Goal: Information Seeking & Learning: Find specific fact

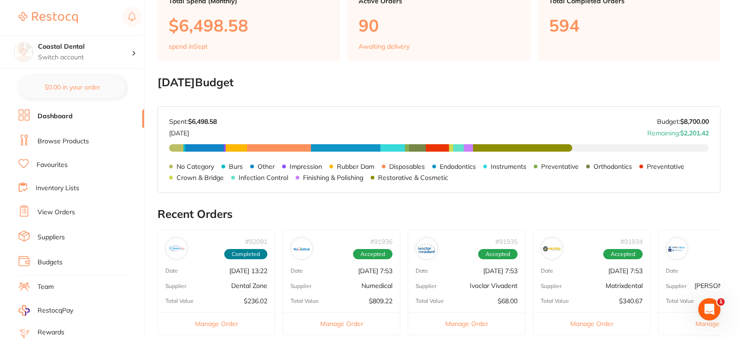
scroll to position [185, 0]
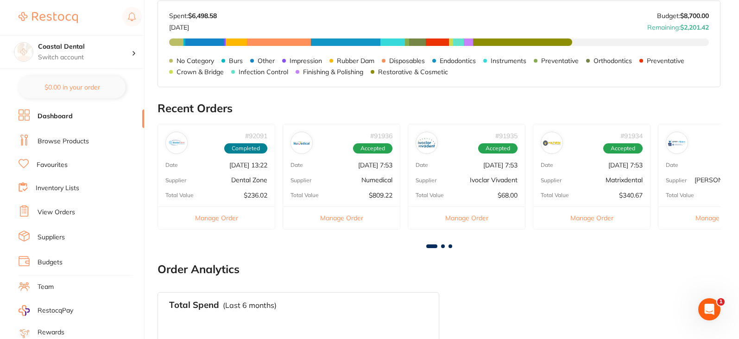
click at [52, 140] on link "Browse Products" at bounding box center [63, 141] width 51 height 9
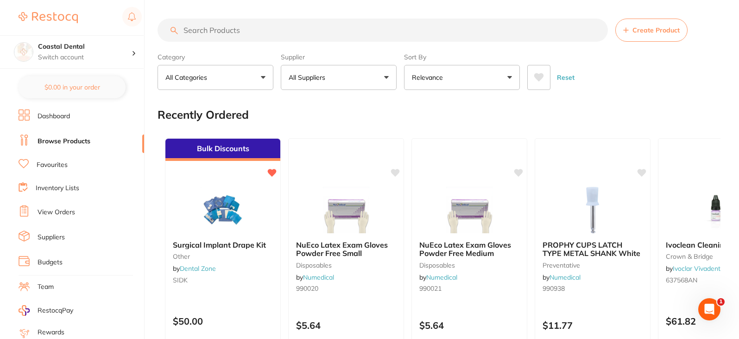
click at [314, 27] on input "search" at bounding box center [383, 30] width 451 height 23
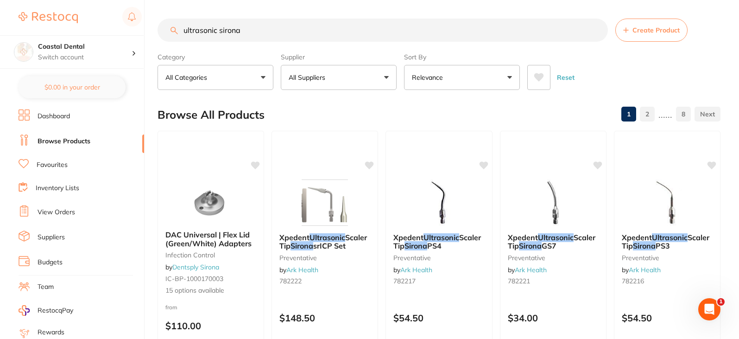
drag, startPoint x: 277, startPoint y: 29, endPoint x: 219, endPoint y: 30, distance: 57.9
click at [219, 30] on input "ultrasonic sirona" at bounding box center [383, 30] width 451 height 23
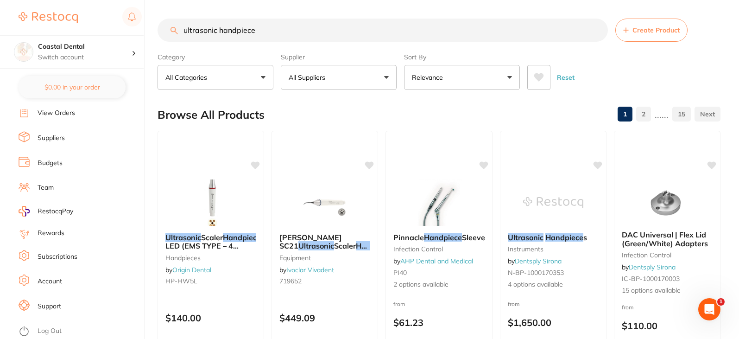
drag, startPoint x: 272, startPoint y: 31, endPoint x: 108, endPoint y: 1, distance: 166.7
click at [107, 4] on div "$4,619.40 Coastal Dental Switch account Coastal Dental Dental Sanctuary $0.00 i…" at bounding box center [369, 169] width 739 height 339
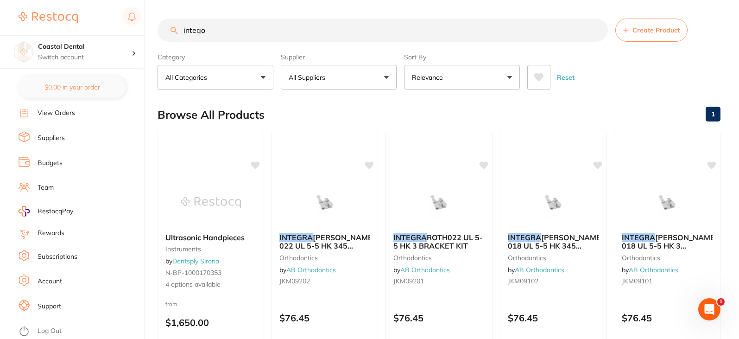
type input "intego"
click at [216, 241] on span "Ultrasonic Handpieces" at bounding box center [205, 236] width 80 height 9
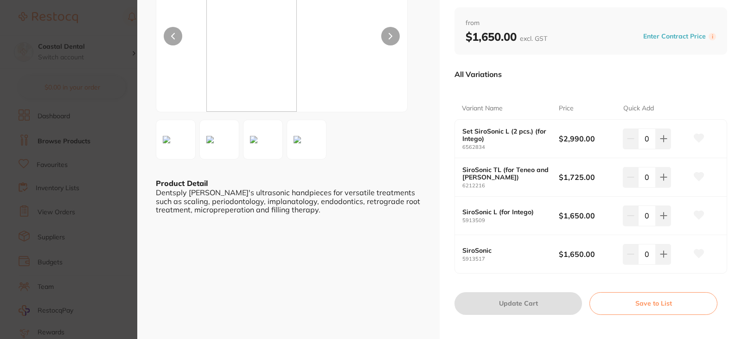
scroll to position [139, 0]
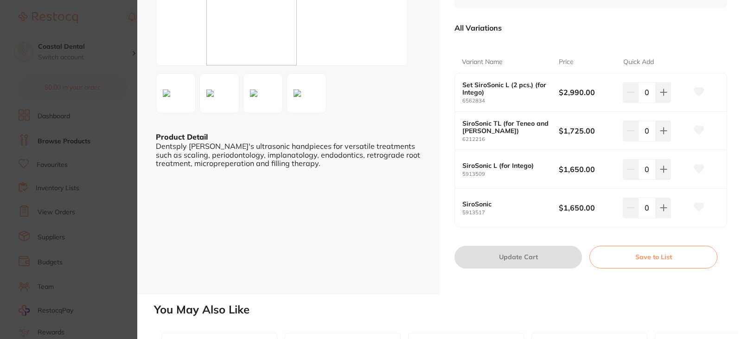
click at [79, 198] on section "Ultrasonic Handpieces instruments by Dentsply Sirona Product Code: N-BP-1000170…" at bounding box center [371, 169] width 742 height 339
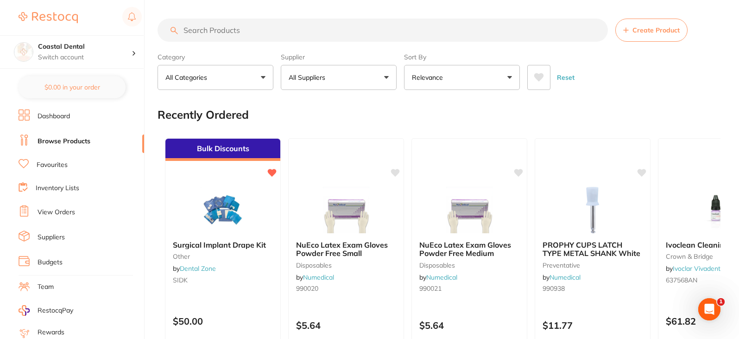
drag, startPoint x: 254, startPoint y: 24, endPoint x: 3, endPoint y: 6, distance: 251.3
click at [7, 19] on div "$4,619.40 Coastal Dental Switch account Coastal Dental Dental Sanctuary $0.00 i…" at bounding box center [369, 169] width 739 height 339
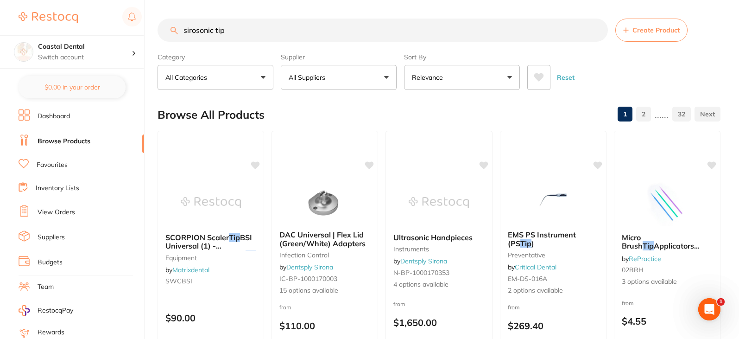
drag, startPoint x: 235, startPoint y: 29, endPoint x: 113, endPoint y: 29, distance: 121.4
click at [113, 29] on div "$4,619.40 Coastal Dental Switch account Coastal Dental Dental Sanctuary $0.00 i…" at bounding box center [369, 169] width 739 height 339
type input "american eagle gracies"
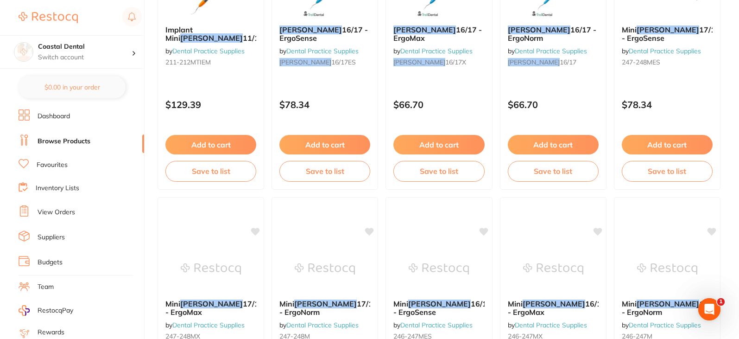
scroll to position [1576, 0]
